Goal: Information Seeking & Learning: Learn about a topic

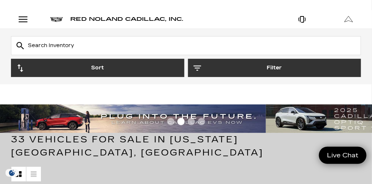
click at [0, 0] on link "Show New" at bounding box center [0, 0] width 0 height 0
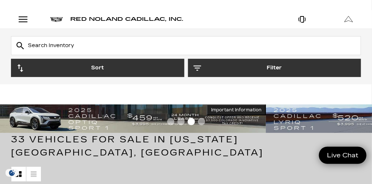
click at [0, 0] on link "OPTIQ" at bounding box center [0, 0] width 0 height 0
